Goal: Find specific page/section: Find specific page/section

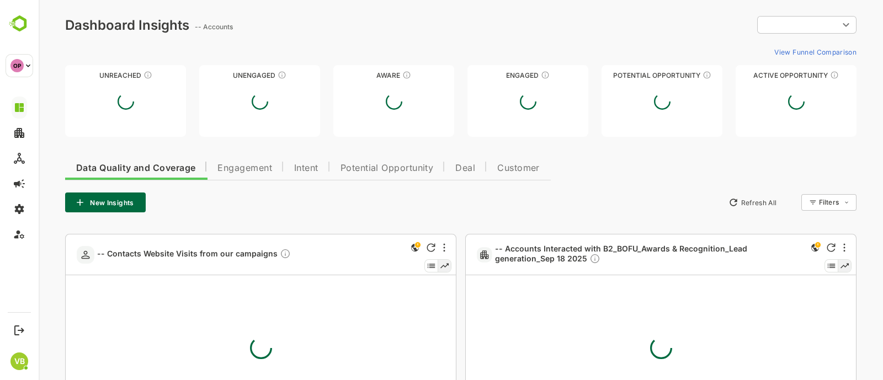
type input "**********"
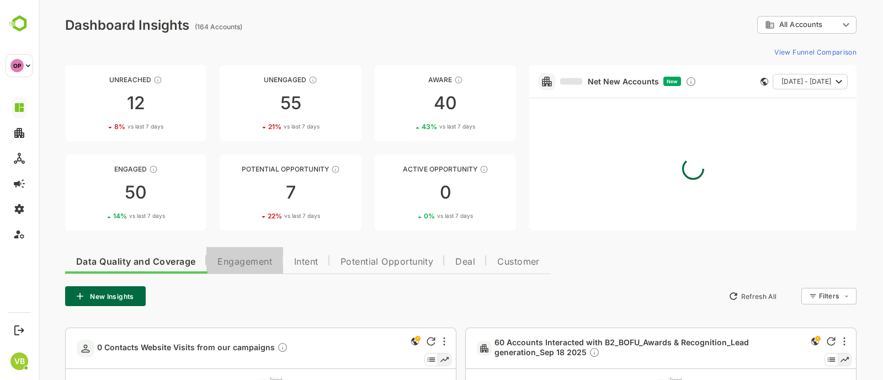
click at [257, 268] on button "Engagement" at bounding box center [244, 260] width 77 height 26
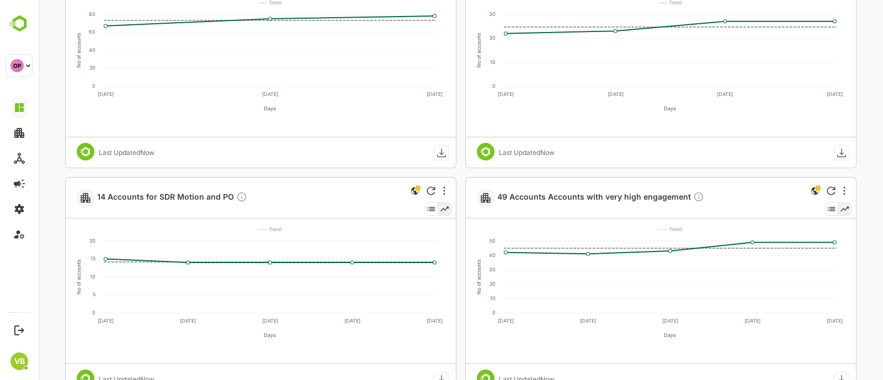
scroll to position [378, 0]
click at [203, 195] on span "14 Accounts for SDR Motion and PO" at bounding box center [172, 196] width 150 height 13
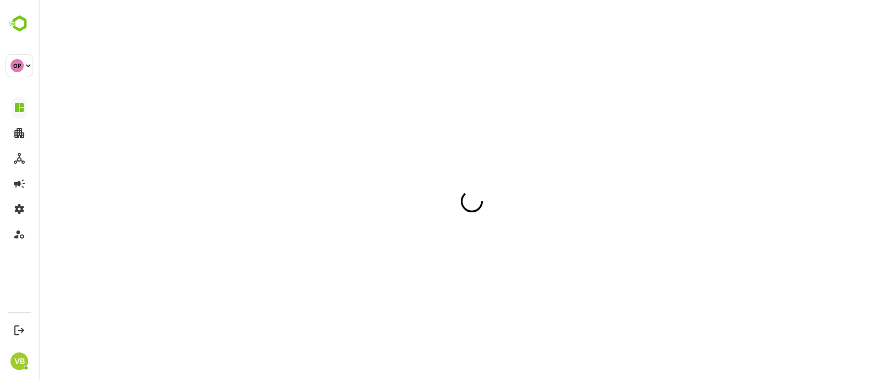
scroll to position [0, 0]
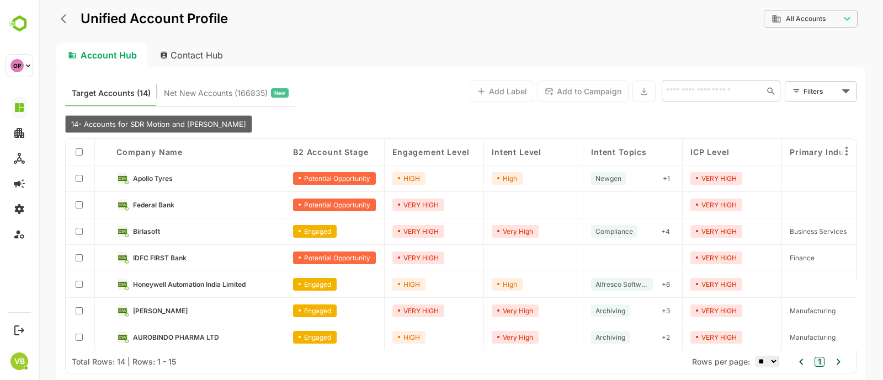
click at [156, 172] on div "Apollo Tyres" at bounding box center [197, 179] width 177 height 26
click at [147, 182] on div "Apollo Tyres" at bounding box center [152, 193] width 47 height 22
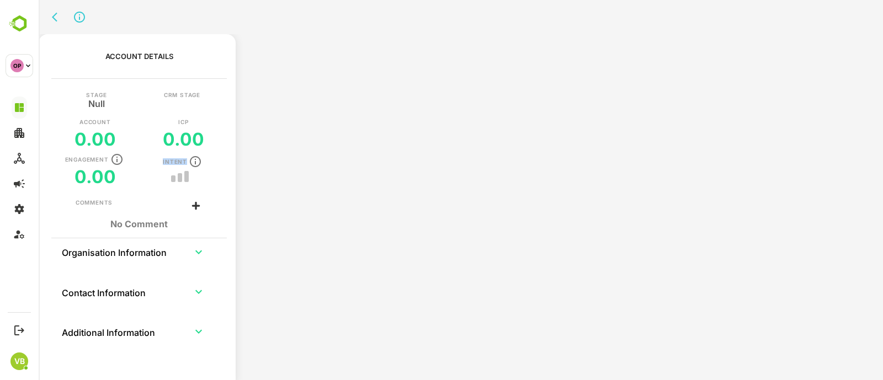
click at [147, 182] on div "Engagement 0.00 Intent" at bounding box center [139, 170] width 110 height 35
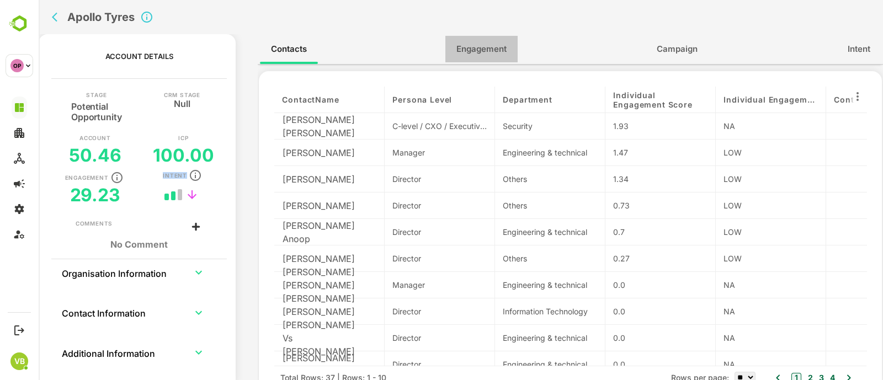
click at [472, 57] on button "Engagement" at bounding box center [481, 49] width 72 height 26
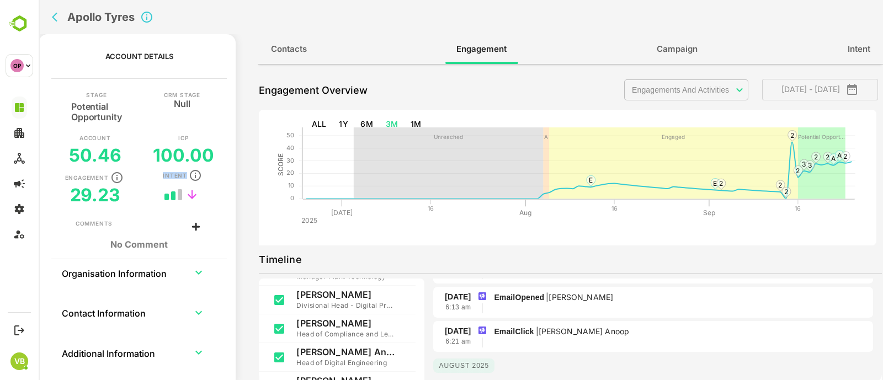
scroll to position [179, 0]
